Goal: Information Seeking & Learning: Check status

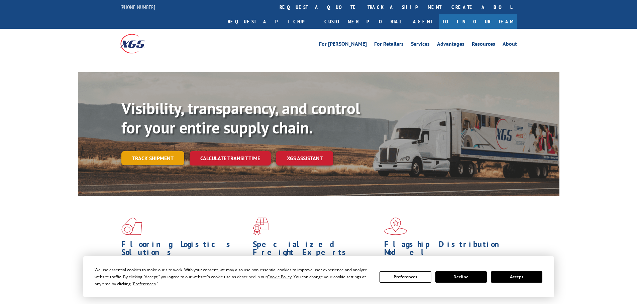
click at [155, 151] on link "Track shipment" at bounding box center [152, 158] width 63 height 14
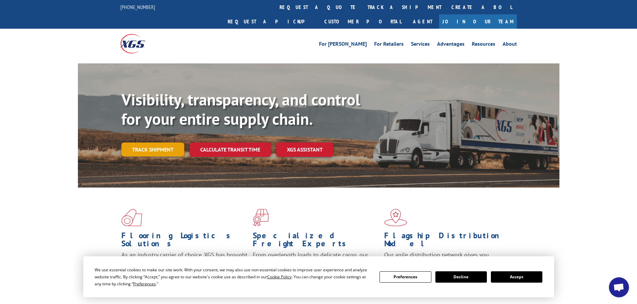
click at [152, 143] on link "Track shipment" at bounding box center [152, 150] width 63 height 14
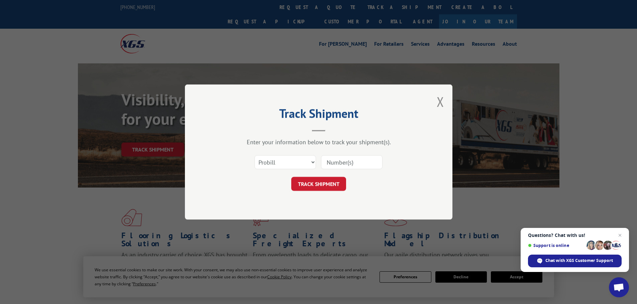
paste input "17233407"
type input "17233407"
click at [304, 183] on button "TRACK SHIPMENT" at bounding box center [318, 184] width 55 height 14
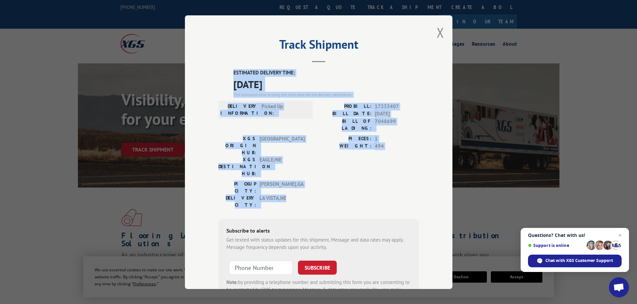
drag, startPoint x: 229, startPoint y: 70, endPoint x: 284, endPoint y: 163, distance: 108.5
click at [284, 163] on div "ESTIMATED DELIVERY TIME: [DATE] The estimated time is using the time zone for t…" at bounding box center [318, 189] width 201 height 240
copy div "ESTIMATED DELIVERY TIME: [DATE] The estimated time is using the time zone for t…"
